Goal: Task Accomplishment & Management: Use online tool/utility

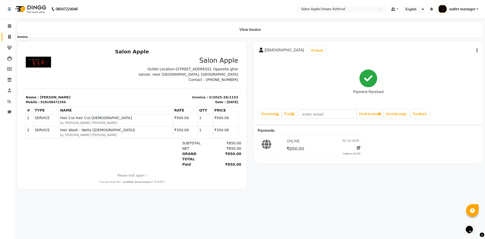
click at [11, 36] on span at bounding box center [9, 37] width 9 height 6
select select "service"
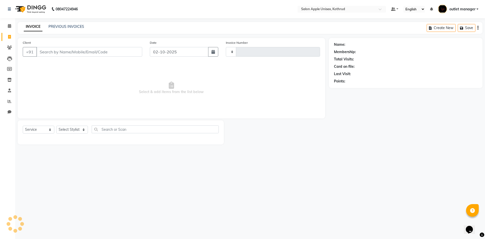
type input "1154"
select select "139"
click at [11, 29] on span at bounding box center [9, 26] width 9 height 6
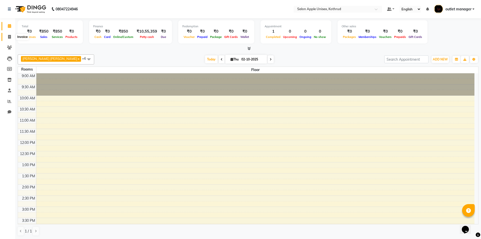
click at [11, 35] on span at bounding box center [9, 37] width 9 height 6
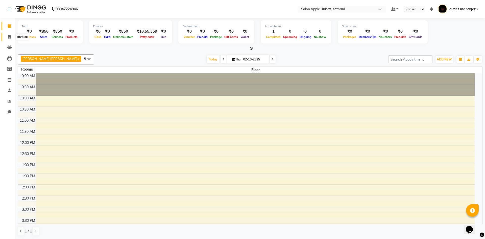
select select "139"
select select "service"
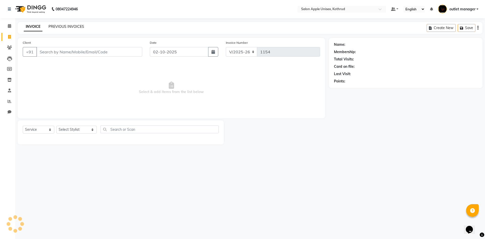
click at [52, 26] on link "PREVIOUS INVOICES" at bounding box center [66, 26] width 36 height 5
